Goal: Transaction & Acquisition: Purchase product/service

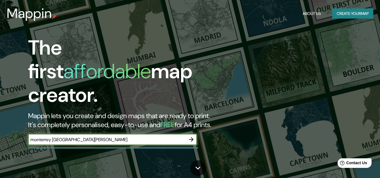
type input "monterrey [GEOGRAPHIC_DATA][PERSON_NAME]"
click at [194, 136] on icon "button" at bounding box center [191, 139] width 7 height 7
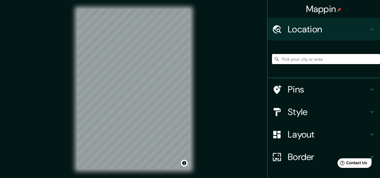
click at [284, 58] on input "Pick your city or area" at bounding box center [326, 59] width 108 height 10
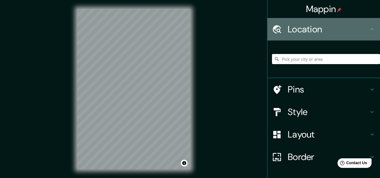
click at [370, 29] on icon at bounding box center [371, 29] width 3 height 2
click at [369, 30] on icon at bounding box center [372, 29] width 7 height 7
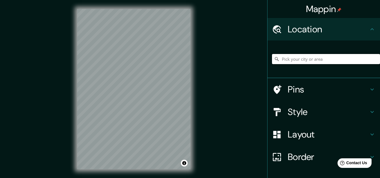
click at [283, 60] on input "Pick your city or area" at bounding box center [326, 59] width 108 height 10
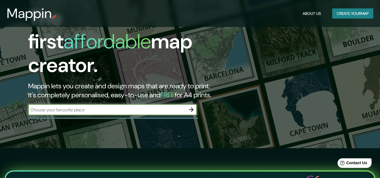
scroll to position [13, 0]
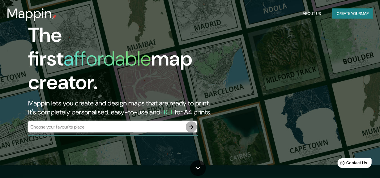
click at [194, 123] on icon "button" at bounding box center [191, 126] width 7 height 7
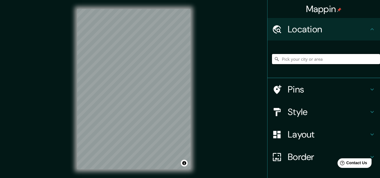
click at [292, 60] on input "Pick your city or area" at bounding box center [326, 59] width 108 height 10
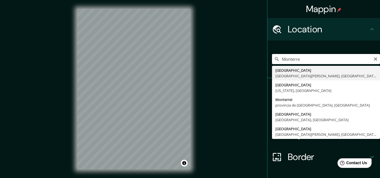
type input "[GEOGRAPHIC_DATA], [GEOGRAPHIC_DATA][PERSON_NAME], [GEOGRAPHIC_DATA]"
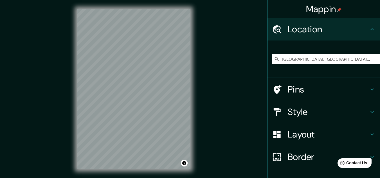
click at [369, 112] on icon at bounding box center [372, 112] width 7 height 7
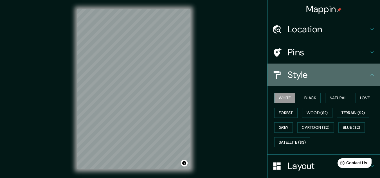
click at [364, 74] on h4 "Style" at bounding box center [328, 74] width 81 height 11
click at [369, 77] on icon at bounding box center [372, 74] width 7 height 7
click at [370, 74] on icon at bounding box center [371, 75] width 3 height 2
click at [368, 68] on div "Style" at bounding box center [323, 75] width 112 height 22
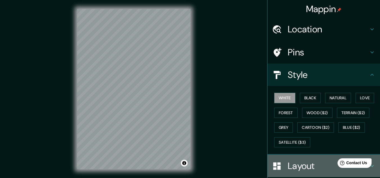
click at [307, 169] on h4 "Layout" at bounding box center [328, 165] width 81 height 11
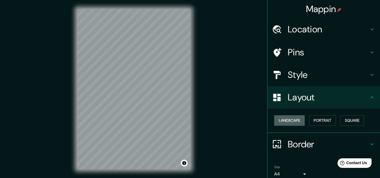
click at [289, 120] on button "Landscape" at bounding box center [289, 120] width 30 height 10
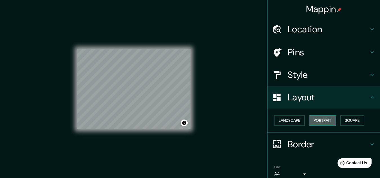
click at [319, 120] on button "Portrait" at bounding box center [322, 120] width 27 height 10
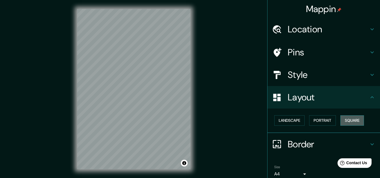
click at [340, 118] on button "Square" at bounding box center [352, 120] width 24 height 10
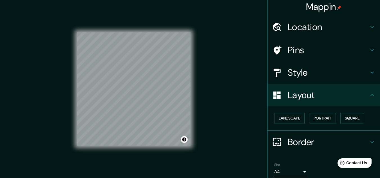
scroll to position [2, 0]
click at [250, 136] on div "Mappin Location [GEOGRAPHIC_DATA], [GEOGRAPHIC_DATA][PERSON_NAME], [GEOGRAPHIC_…" at bounding box center [190, 93] width 380 height 187
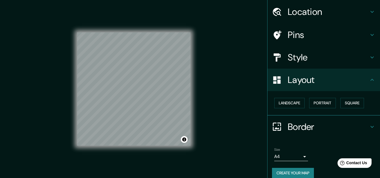
scroll to position [24, 0]
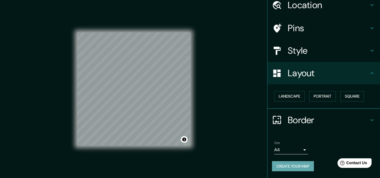
click at [298, 164] on button "Create your map" at bounding box center [293, 166] width 42 height 10
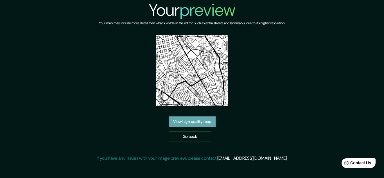
click at [184, 118] on link "View high quality map" at bounding box center [192, 121] width 47 height 10
